Goal: Task Accomplishment & Management: Complete application form

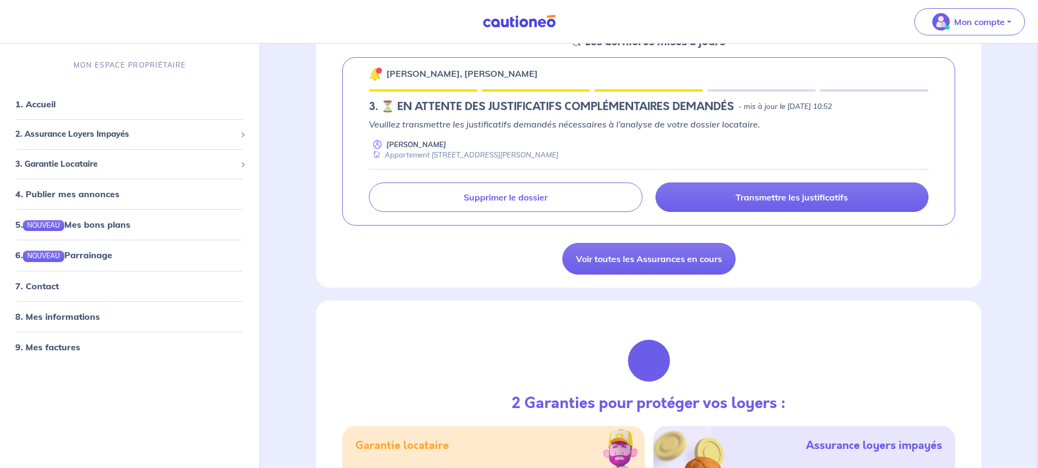
scroll to position [163, 0]
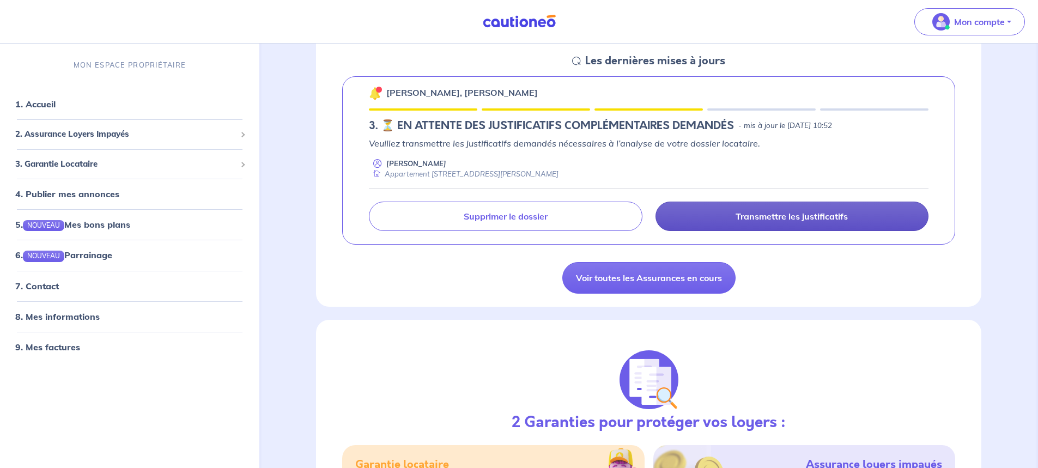
click at [750, 214] on p "Transmettre les justificatifs" at bounding box center [791, 216] width 112 height 11
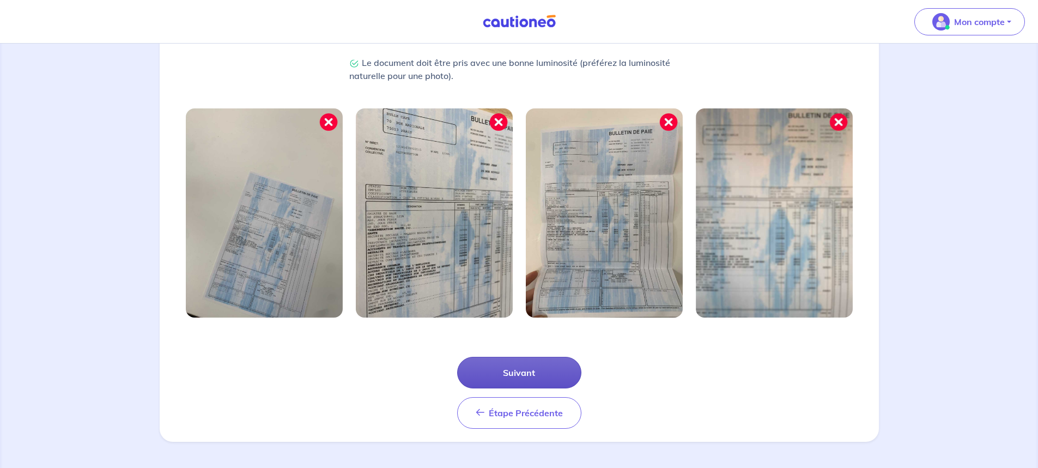
click at [519, 376] on button "Suivant" at bounding box center [519, 373] width 124 height 32
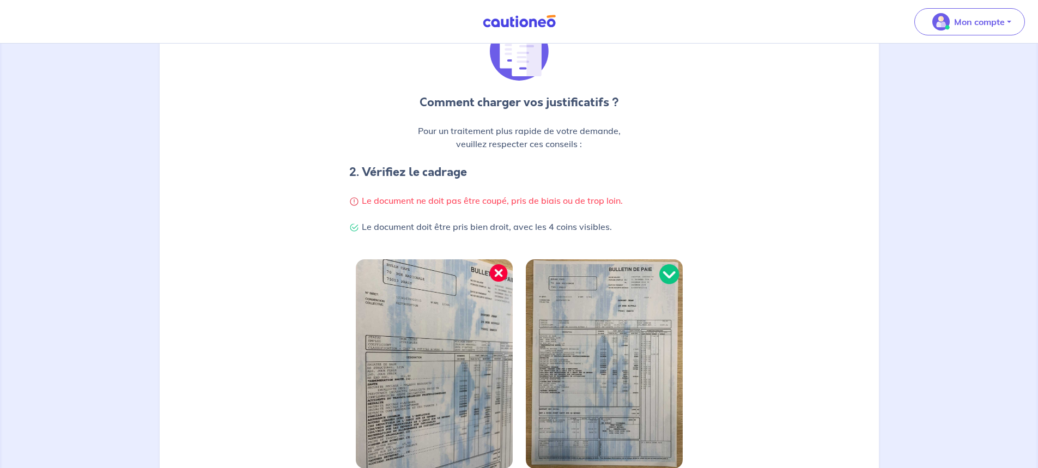
scroll to position [218, 0]
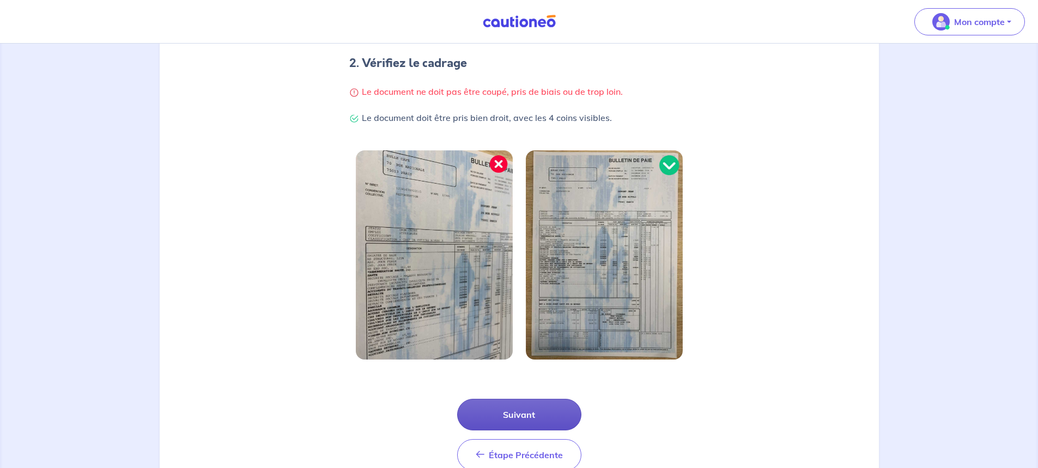
click at [510, 416] on button "Suivant" at bounding box center [519, 415] width 124 height 32
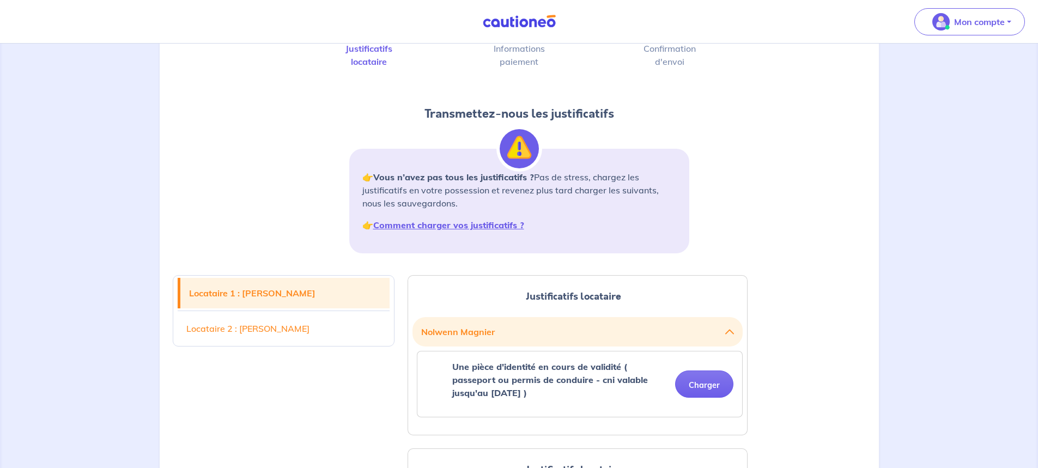
scroll to position [218, 0]
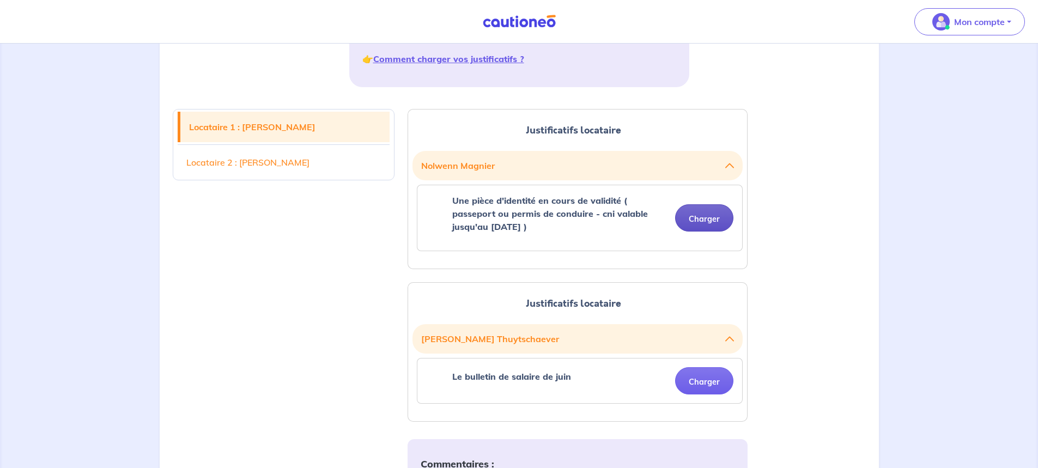
click at [705, 218] on button "Charger" at bounding box center [704, 217] width 58 height 27
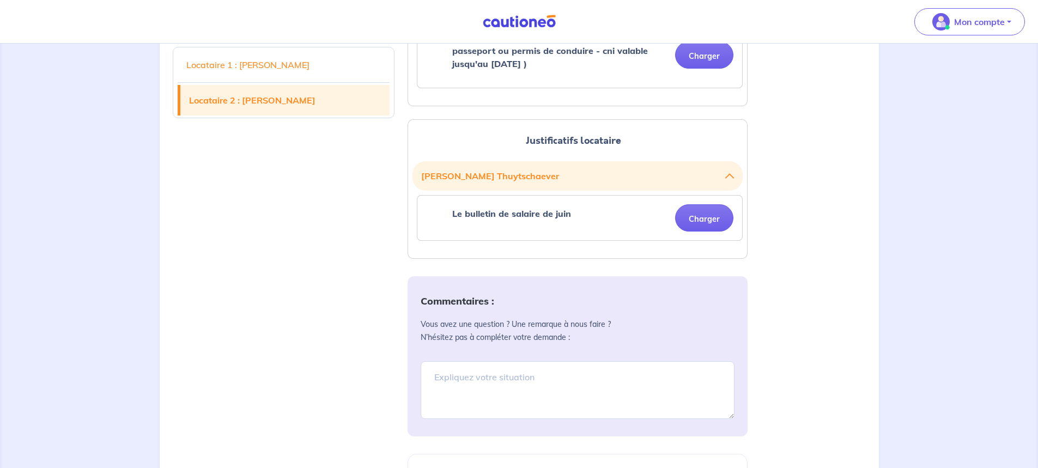
scroll to position [381, 0]
click at [687, 220] on button "Charger" at bounding box center [704, 217] width 58 height 27
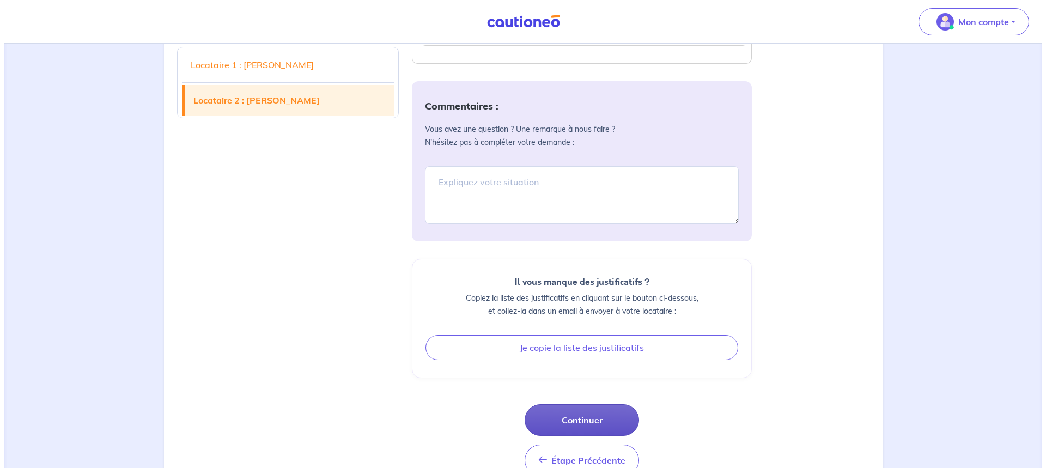
scroll to position [721, 0]
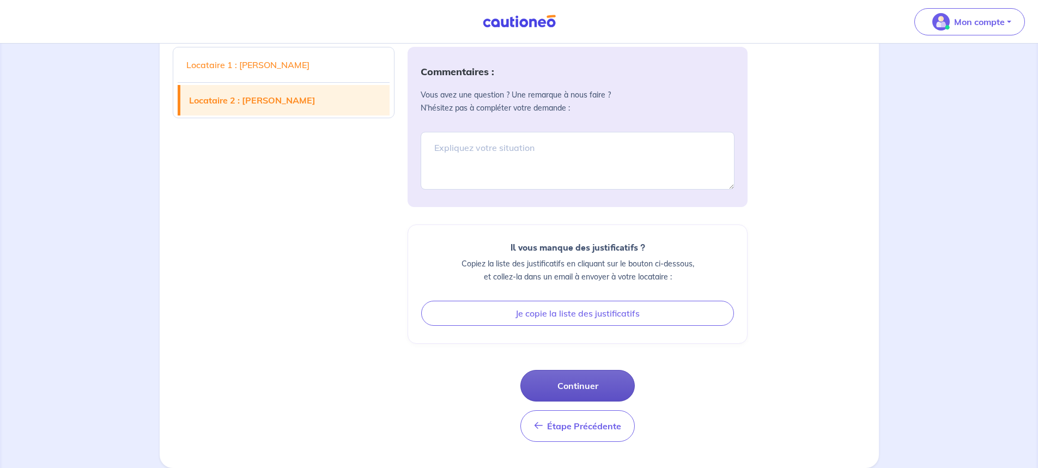
click at [574, 384] on button "Continuer" at bounding box center [577, 386] width 114 height 32
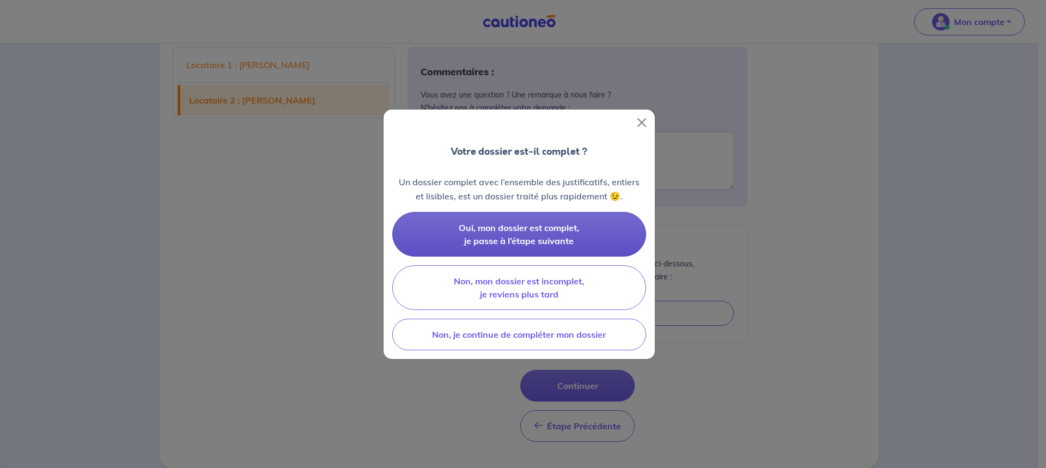
click at [533, 240] on span "Oui, mon dossier est complet, je passe à l’étape suivante" at bounding box center [519, 234] width 120 height 24
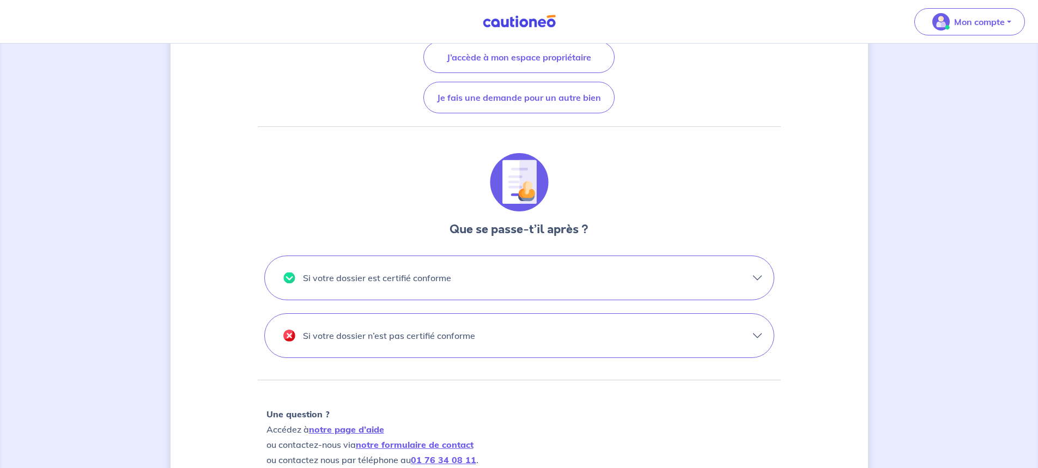
scroll to position [307, 0]
